Goal: Task Accomplishment & Management: Manage account settings

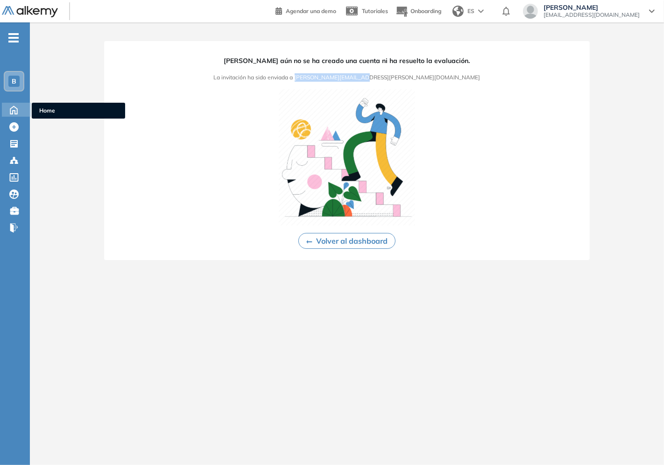
click at [15, 110] on icon at bounding box center [14, 109] width 16 height 11
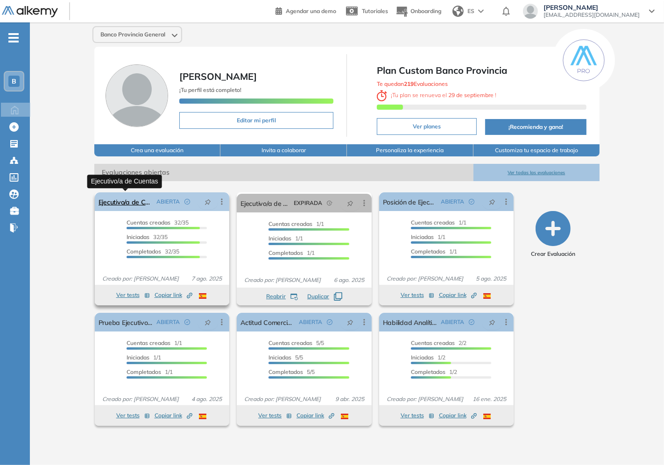
click at [115, 203] on link "Ejecutivo/a de Cuentas" at bounding box center [126, 202] width 55 height 19
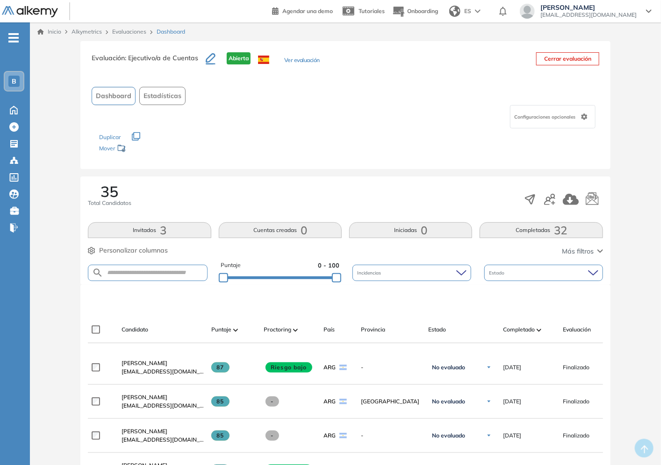
click at [521, 324] on div "Completado" at bounding box center [529, 329] width 52 height 11
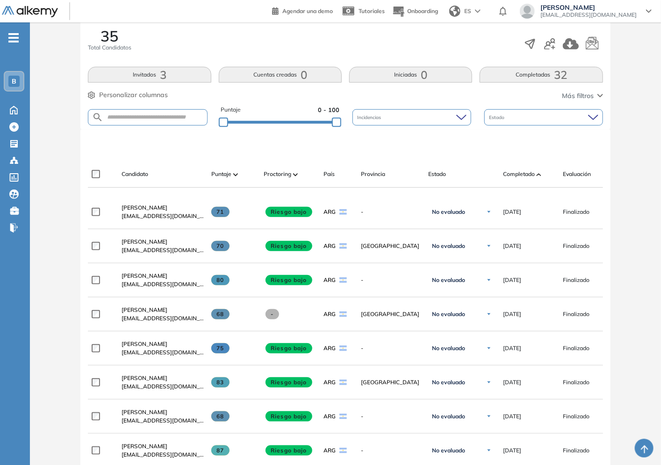
scroll to position [259, 0]
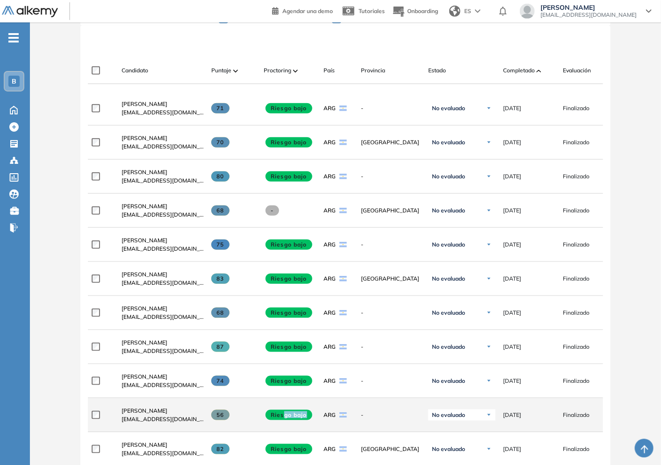
drag, startPoint x: 307, startPoint y: 421, endPoint x: 315, endPoint y: 422, distance: 8.1
click at [315, 421] on div "Riesgo bajo" at bounding box center [290, 415] width 52 height 10
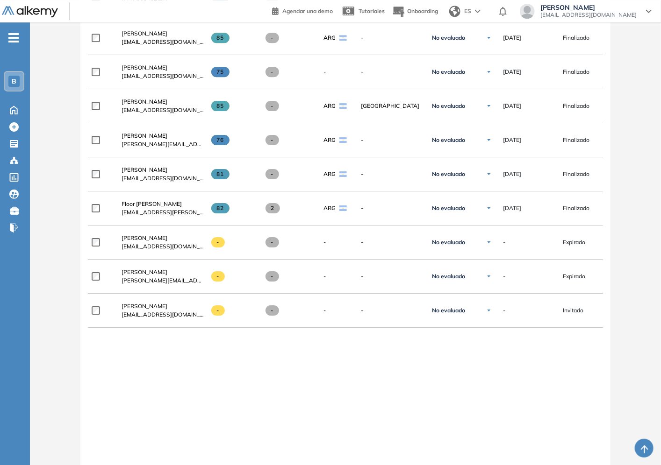
scroll to position [1270, 0]
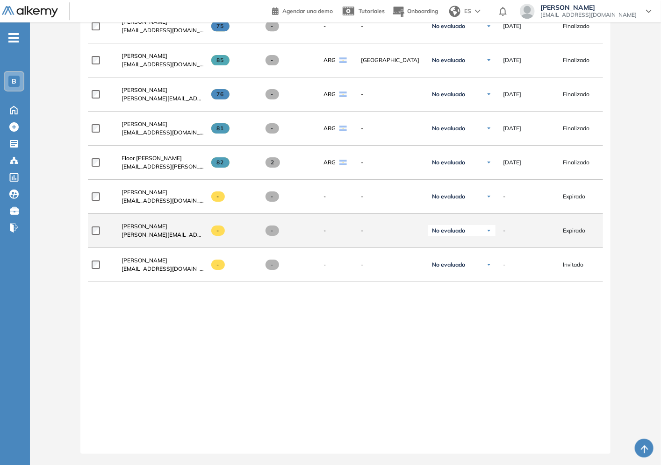
click at [575, 227] on span "Expirado" at bounding box center [574, 231] width 22 height 8
drag, startPoint x: 155, startPoint y: 229, endPoint x: 182, endPoint y: 236, distance: 28.3
click at [198, 231] on div "Noelia Baez [EMAIL_ADDRESS][PERSON_NAME][DOMAIN_NAME]" at bounding box center [162, 230] width 82 height 17
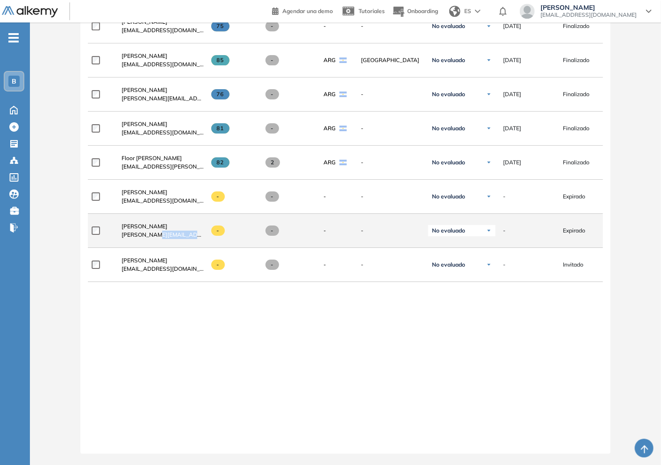
drag, startPoint x: 182, startPoint y: 236, endPoint x: 143, endPoint y: 234, distance: 39.3
click at [181, 236] on div "Noelia Baez [EMAIL_ADDRESS][PERSON_NAME][DOMAIN_NAME]" at bounding box center [159, 231] width 90 height 32
drag, startPoint x: 124, startPoint y: 228, endPoint x: 198, endPoint y: 228, distance: 73.8
click at [198, 228] on div "Noelia Baez [EMAIL_ADDRESS][PERSON_NAME][DOMAIN_NAME]" at bounding box center [162, 230] width 82 height 17
drag, startPoint x: 197, startPoint y: 228, endPoint x: 155, endPoint y: 229, distance: 42.1
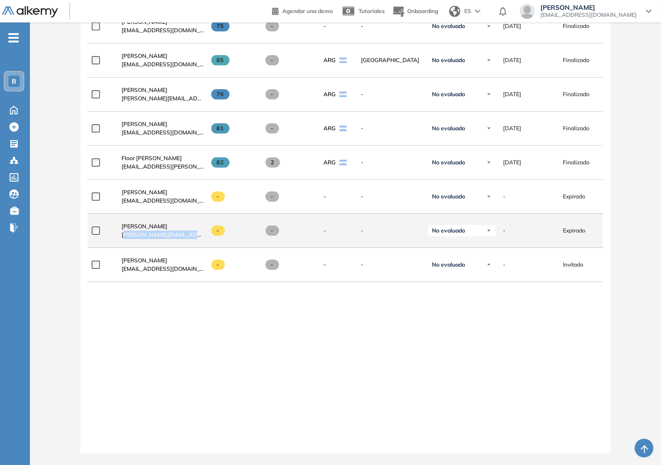
click at [196, 228] on div "Noelia Baez [EMAIL_ADDRESS][PERSON_NAME][DOMAIN_NAME]" at bounding box center [162, 230] width 82 height 17
click at [124, 223] on span "[PERSON_NAME]" at bounding box center [144, 226] width 46 height 7
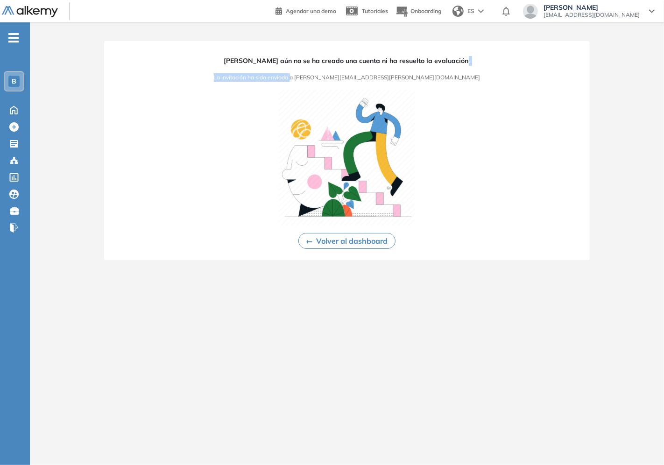
drag, startPoint x: 349, startPoint y: 75, endPoint x: 487, endPoint y: 101, distance: 141.2
click at [499, 102] on div "[PERSON_NAME] aún no se ha creado una cuenta ni ha resuelto la evaluación. La i…" at bounding box center [347, 150] width 486 height 219
click at [421, 81] on span "La invitación ha sido enviada a [PERSON_NAME][EMAIL_ADDRESS][PERSON_NAME][DOMAI…" at bounding box center [347, 77] width 267 height 8
click at [422, 73] on span "La invitación ha sido enviada a [PERSON_NAME][EMAIL_ADDRESS][PERSON_NAME][DOMAI…" at bounding box center [347, 77] width 267 height 8
click at [21, 8] on img at bounding box center [30, 12] width 56 height 12
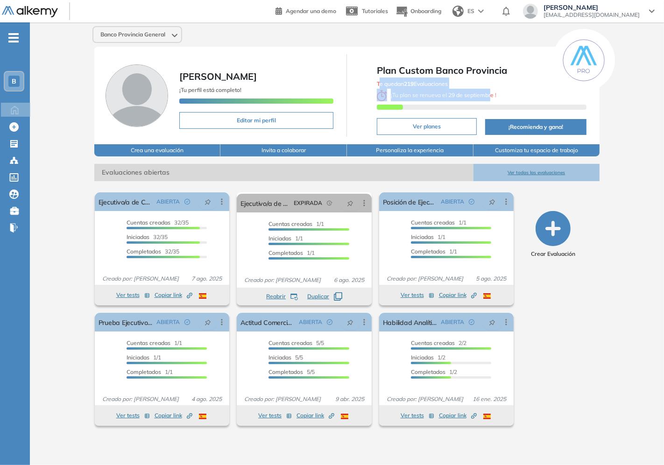
drag, startPoint x: 407, startPoint y: 83, endPoint x: 495, endPoint y: 97, distance: 89.4
click at [495, 97] on div "Te quedan 219 Evaluaciones ¡ Tu plan se renueva el [DATE] !" at bounding box center [482, 96] width 210 height 36
